Goal: Navigation & Orientation: Find specific page/section

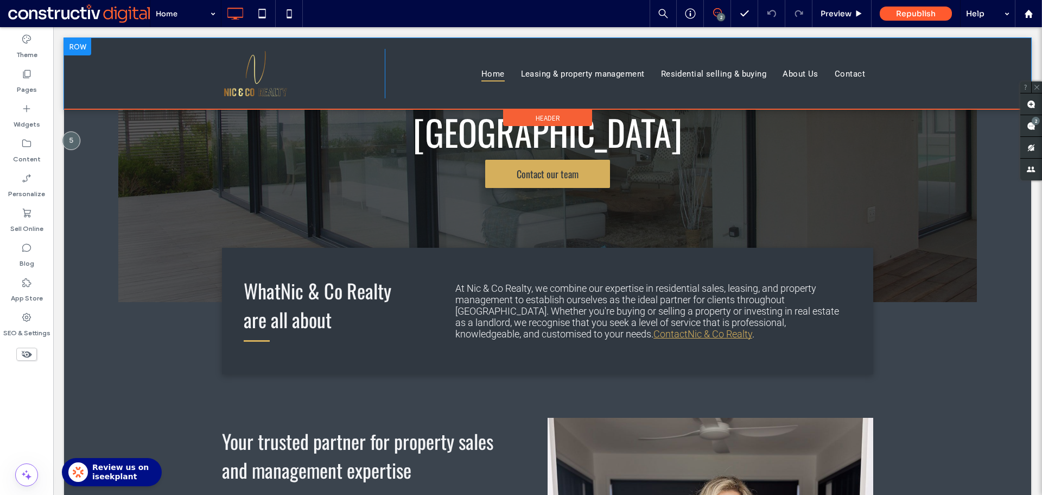
scroll to position [163, 0]
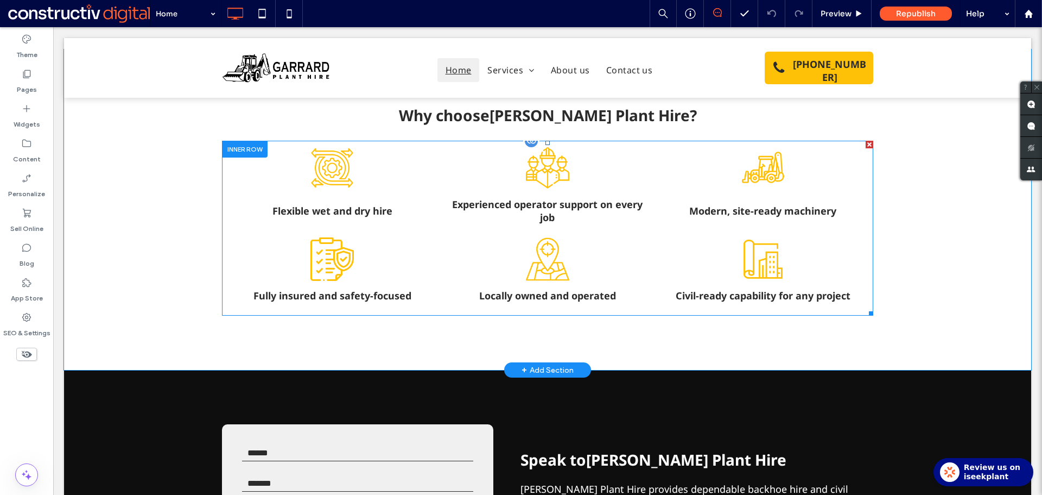
scroll to position [1148, 0]
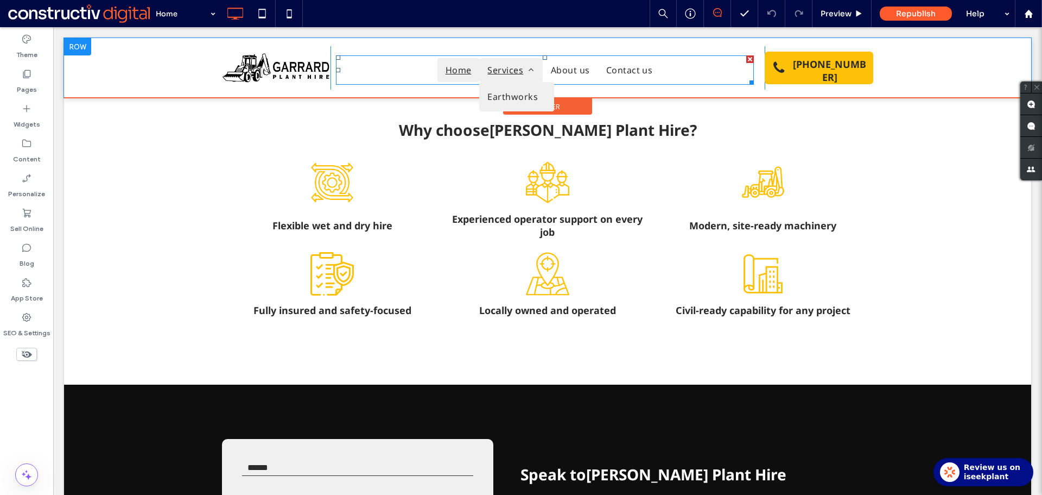
click at [510, 77] on link "Services" at bounding box center [510, 70] width 63 height 24
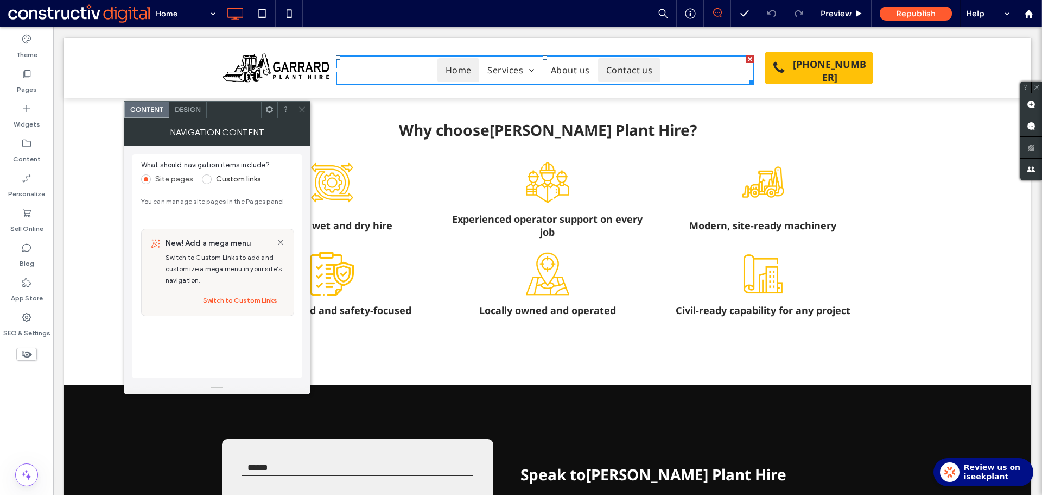
click at [633, 72] on span "Contact us" at bounding box center [629, 70] width 47 height 13
click at [634, 75] on span "Contact us" at bounding box center [629, 70] width 47 height 13
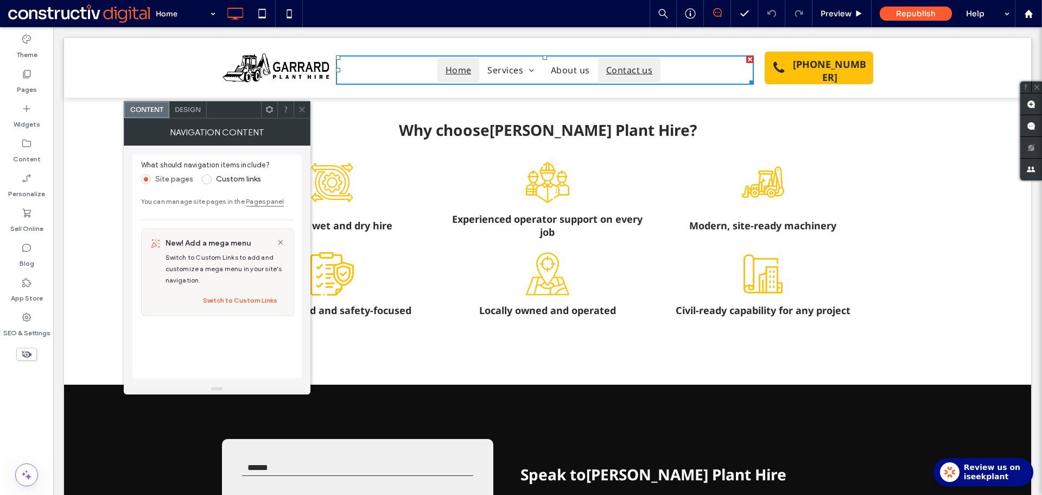
click at [634, 75] on span "Contact us" at bounding box center [629, 70] width 47 height 13
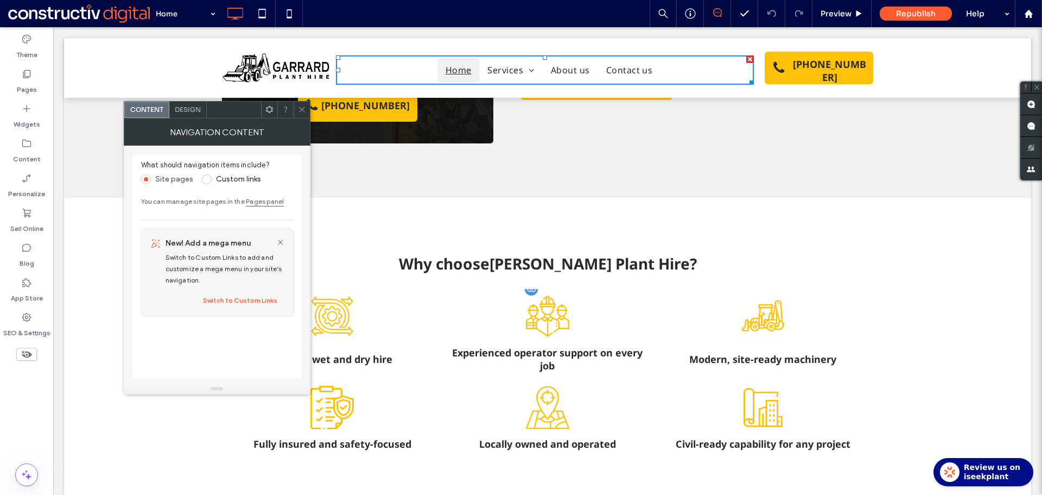
scroll to position [877, 0]
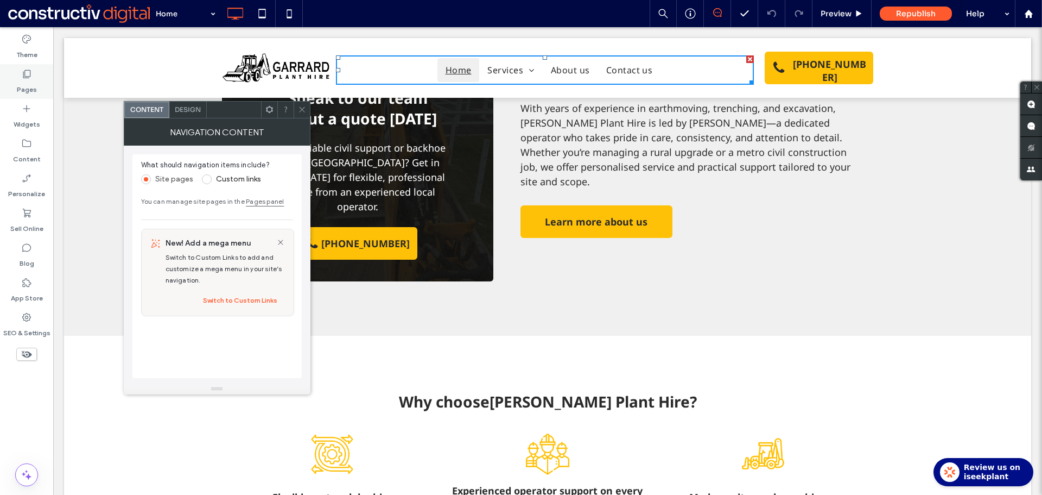
click at [24, 87] on label "Pages" at bounding box center [27, 86] width 20 height 15
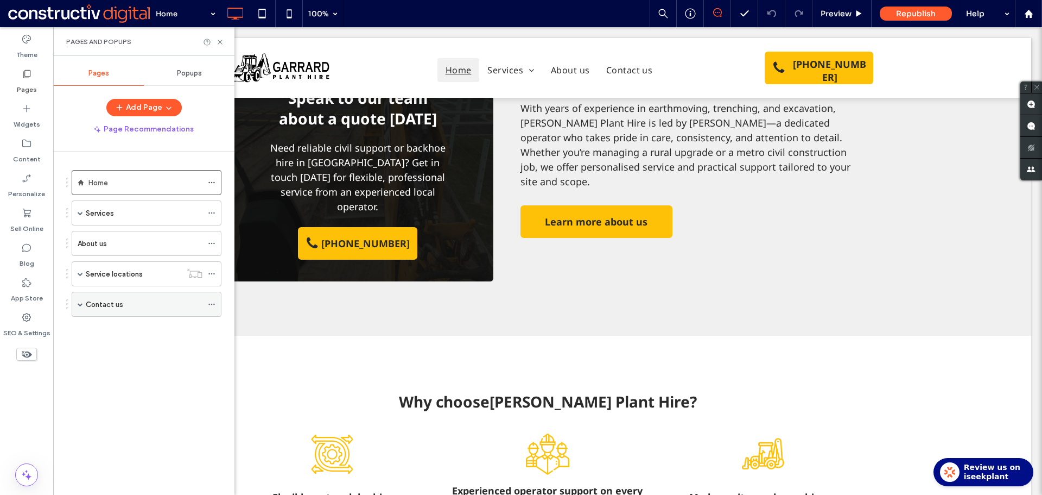
click at [118, 304] on label "Contact us" at bounding box center [104, 304] width 37 height 19
click at [126, 330] on label "Thank you" at bounding box center [113, 329] width 33 height 19
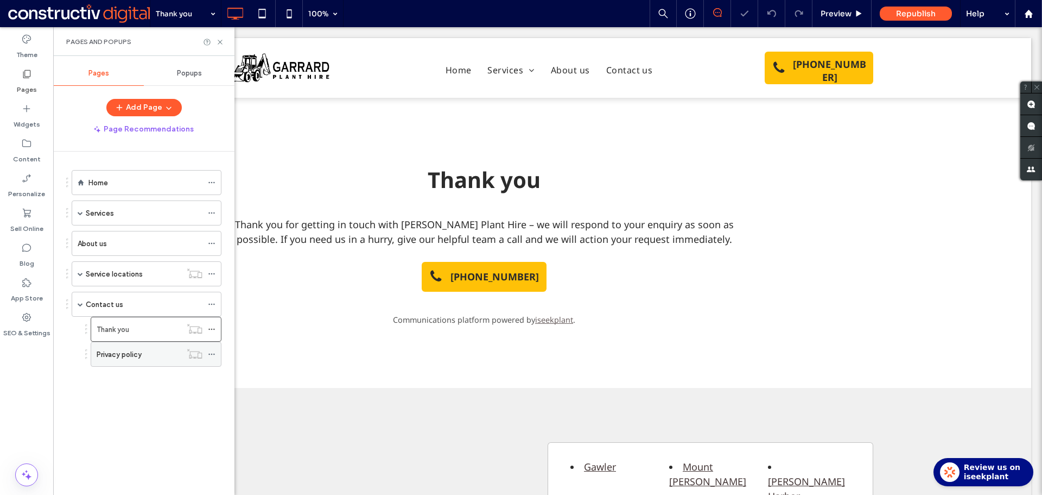
click at [162, 350] on div "Privacy policy" at bounding box center [139, 354] width 85 height 12
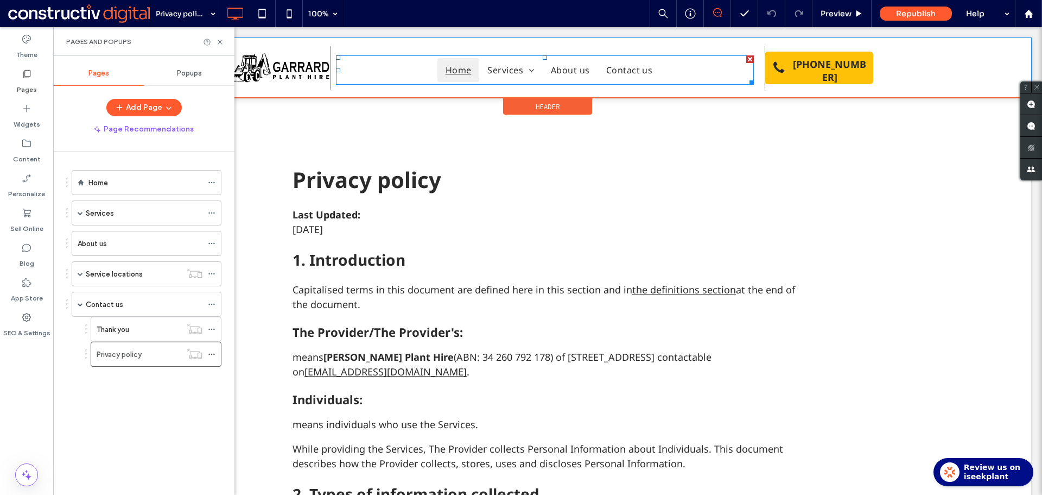
click at [461, 73] on span "Home" at bounding box center [459, 70] width 26 height 13
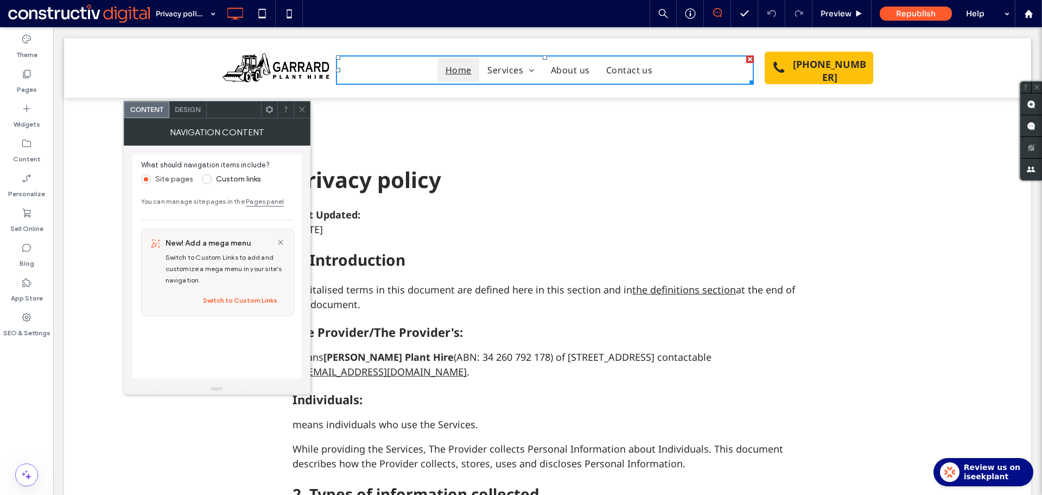
click at [453, 72] on span "Home" at bounding box center [459, 70] width 26 height 13
click at [453, 74] on span "Home" at bounding box center [459, 70] width 26 height 13
click at [454, 74] on span "Home" at bounding box center [459, 70] width 26 height 13
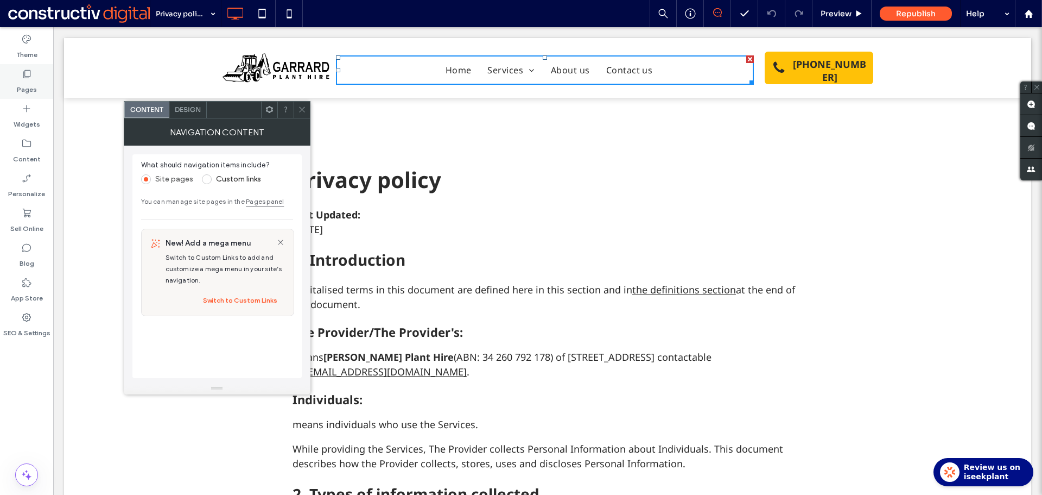
click at [27, 75] on icon at bounding box center [26, 73] width 11 height 11
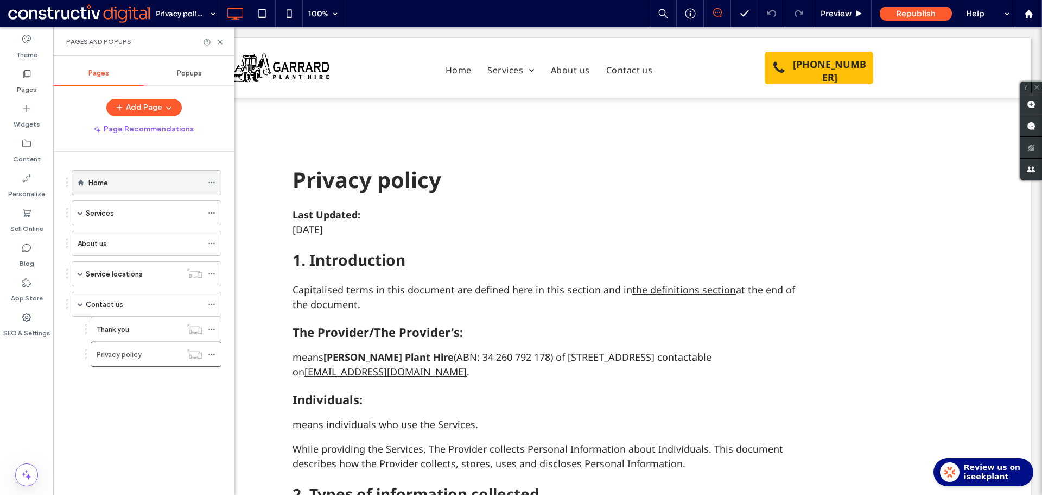
click at [129, 175] on div "Home" at bounding box center [145, 182] width 114 height 24
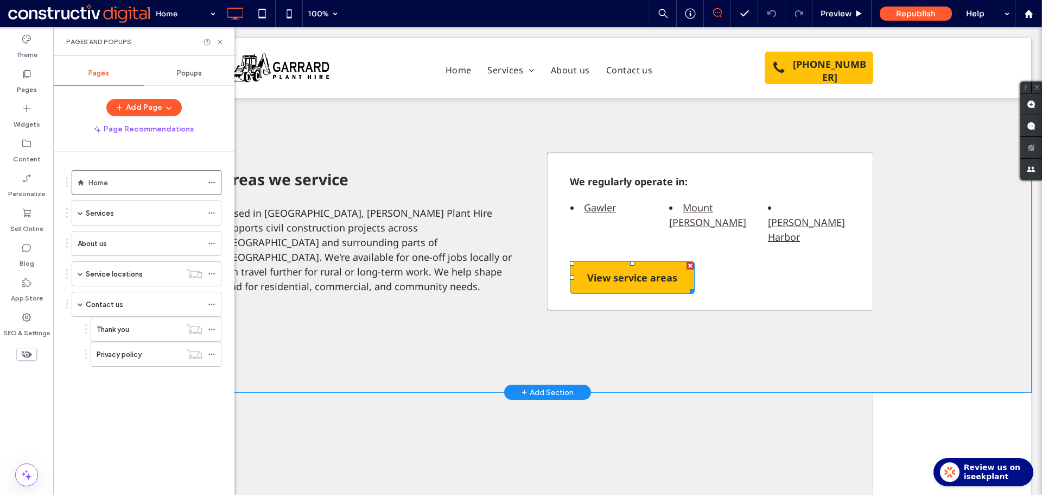
scroll to position [1791, 0]
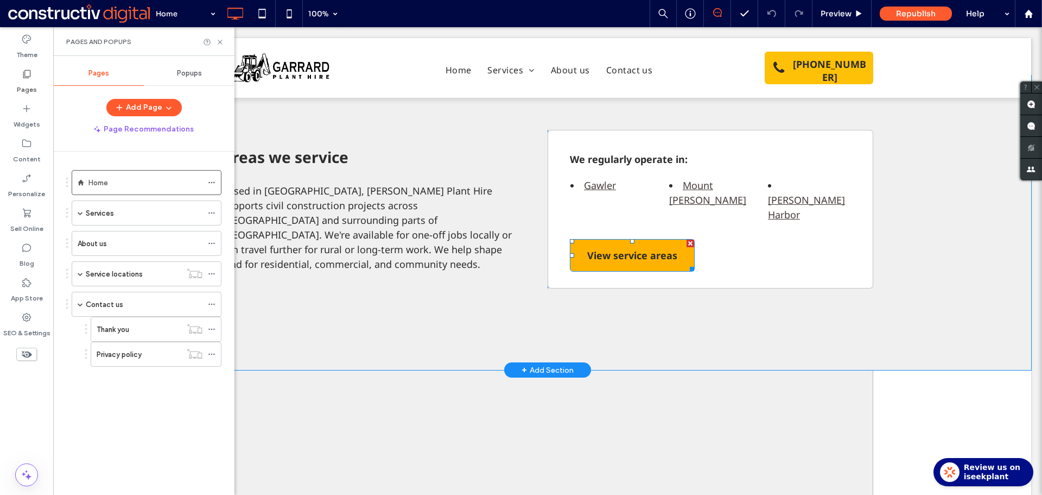
click at [639, 240] on span "View service areas" at bounding box center [632, 255] width 90 height 30
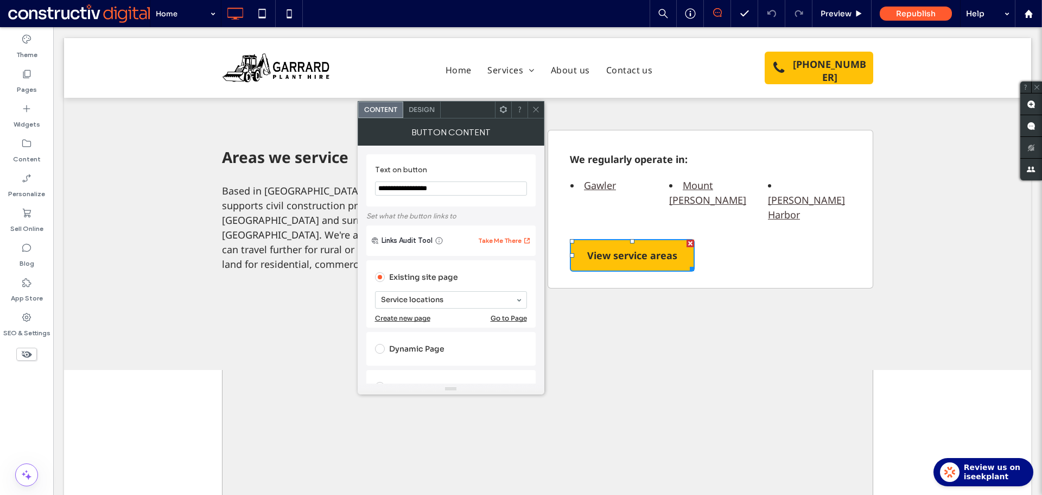
click at [625, 242] on div "We regularly operate in: Gawler [GEOGRAPHIC_DATA][PERSON_NAME][GEOGRAPHIC_DATA]…" at bounding box center [711, 209] width 326 height 159
